Goal: Task Accomplishment & Management: Complete application form

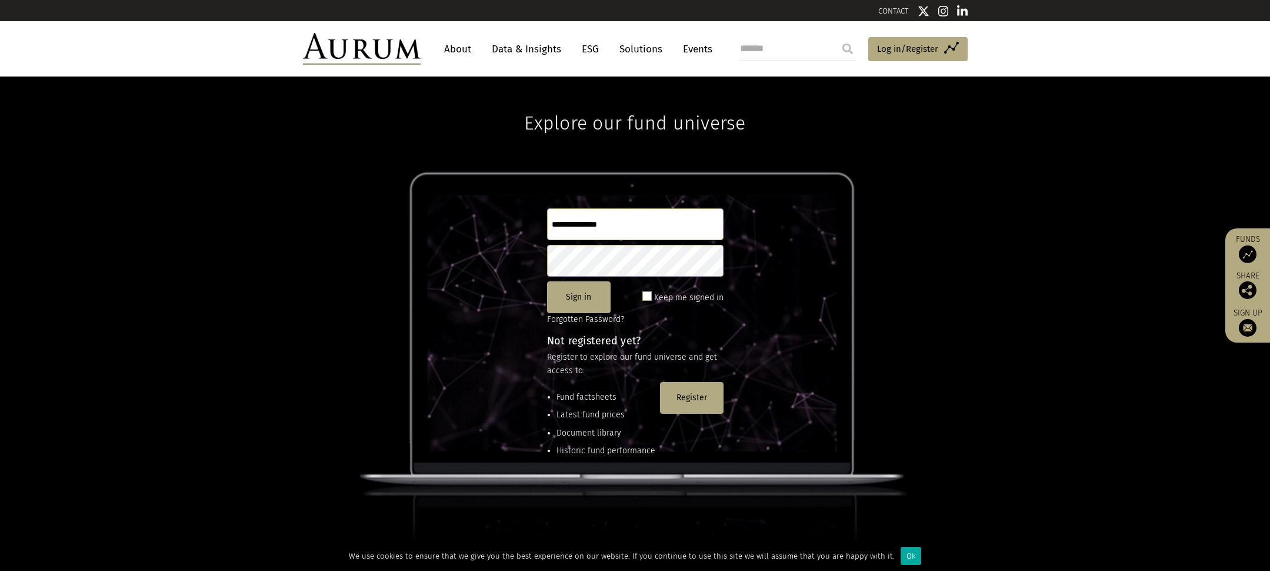
click at [1098, 47] on header "About Data & Insights ESG Solutions Events Access Funds Log in/Register Sign ou…" at bounding box center [635, 48] width 1270 height 55
click at [699, 399] on button "Register" at bounding box center [692, 398] width 64 height 32
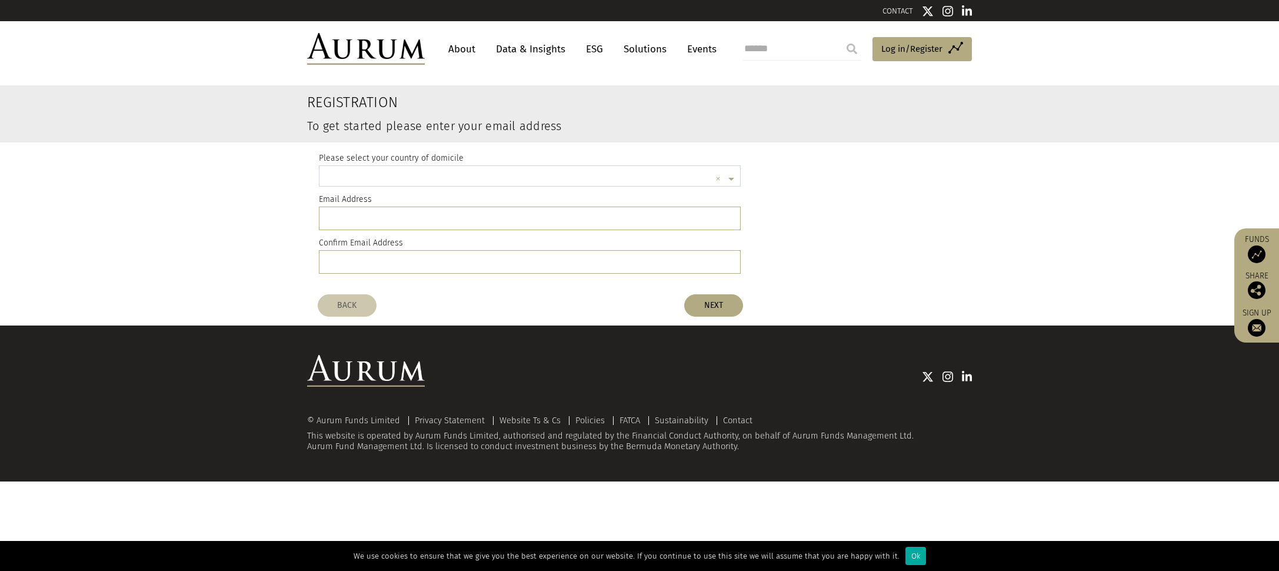
scroll to position [3, 0]
click at [730, 172] on span at bounding box center [732, 176] width 15 height 13
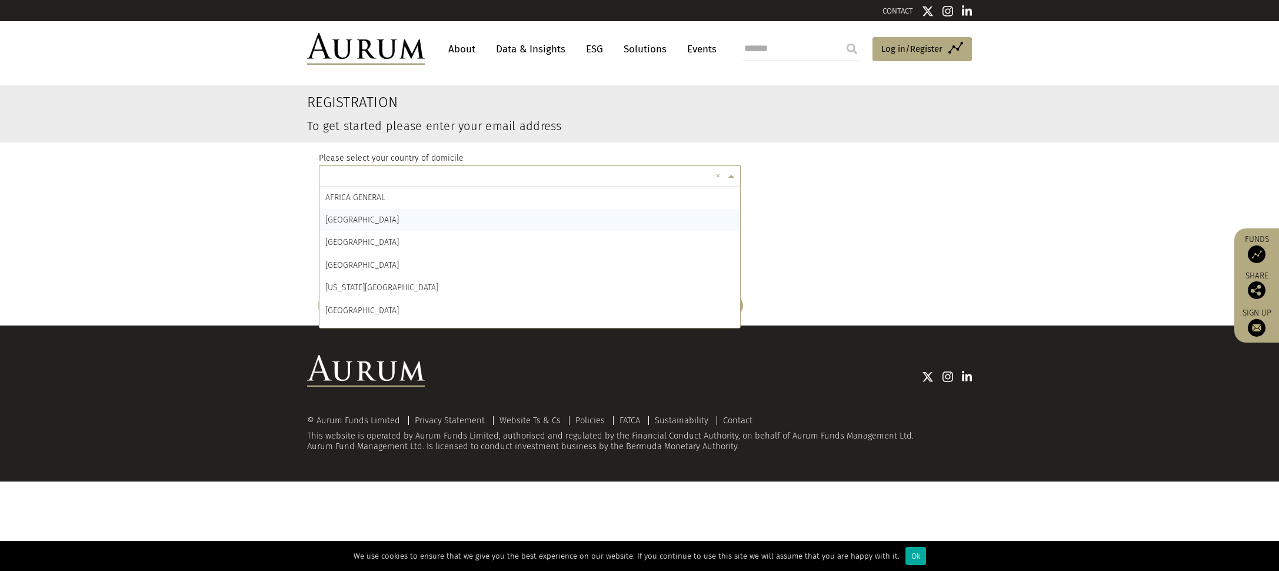
click at [875, 240] on div "Please select your country of domicile × × [GEOGRAPHIC_DATA] GENERAL [GEOGRAPHI…" at bounding box center [639, 215] width 659 height 146
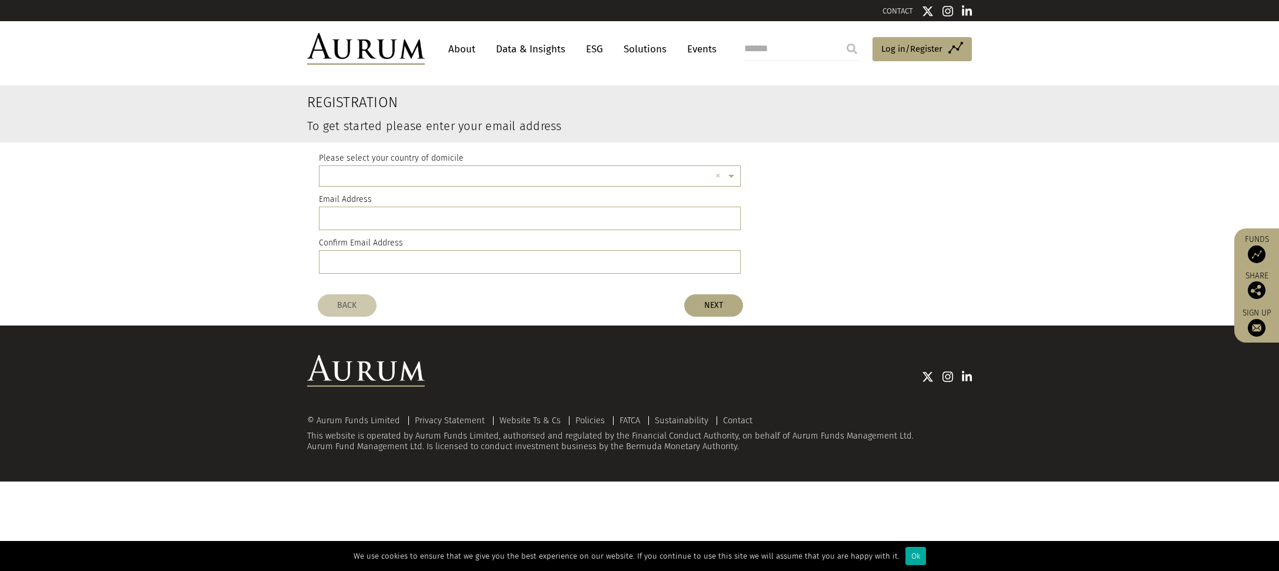
click at [359, 177] on input "text" at bounding box center [517, 178] width 385 height 24
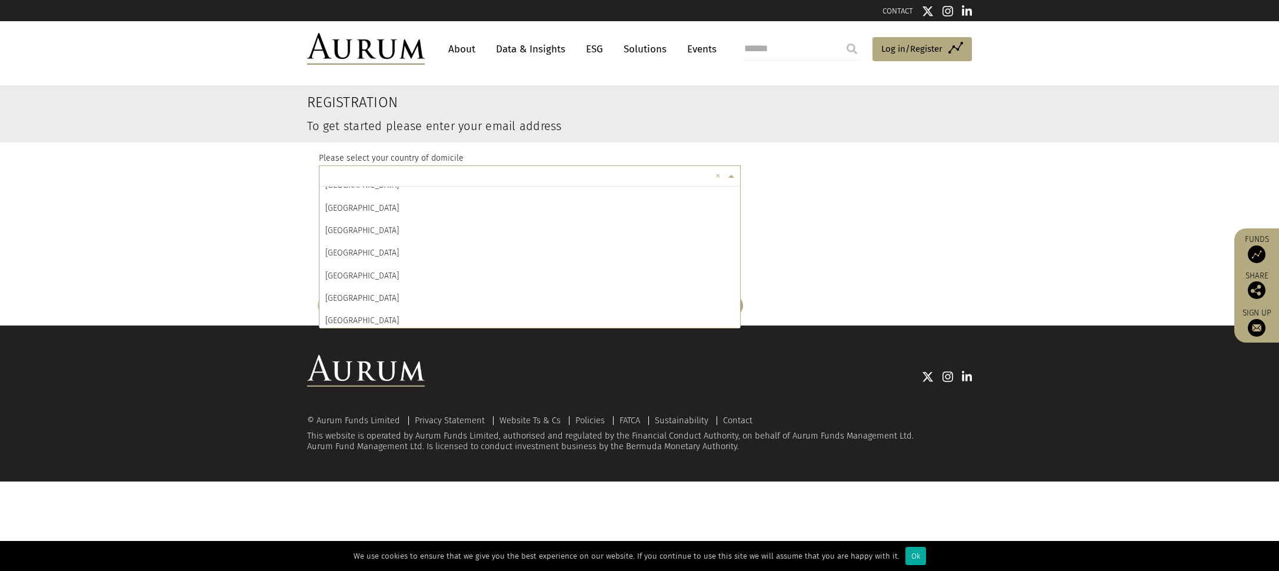
scroll to position [5152, 0]
click at [1043, 271] on register-email-address "Registration To get started please enter your email address Please select your …" at bounding box center [639, 186] width 1279 height 202
